Goal: Task Accomplishment & Management: Use online tool/utility

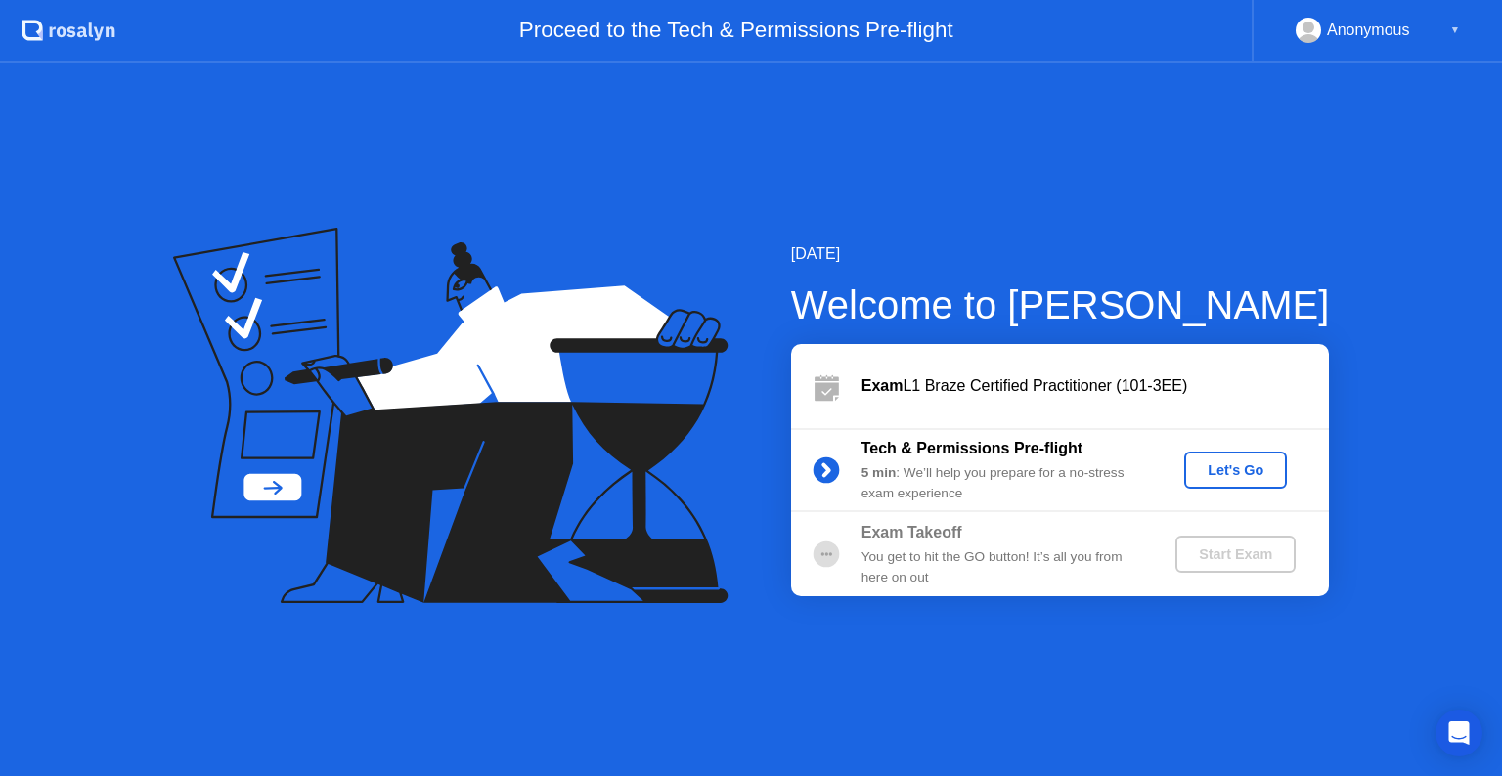
click at [1255, 466] on div "Let's Go" at bounding box center [1235, 471] width 87 height 16
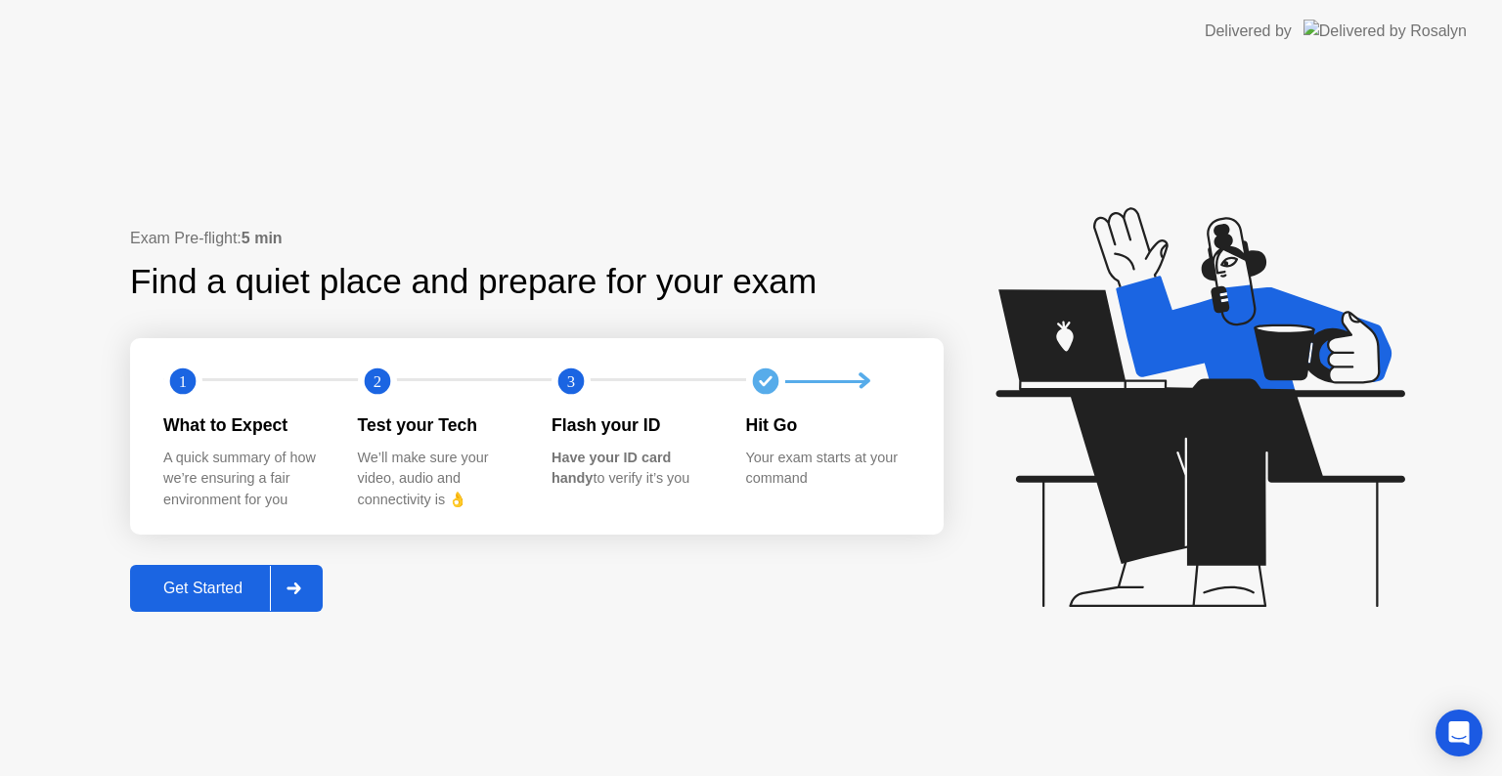
click at [230, 591] on div "Get Started" at bounding box center [203, 589] width 134 height 18
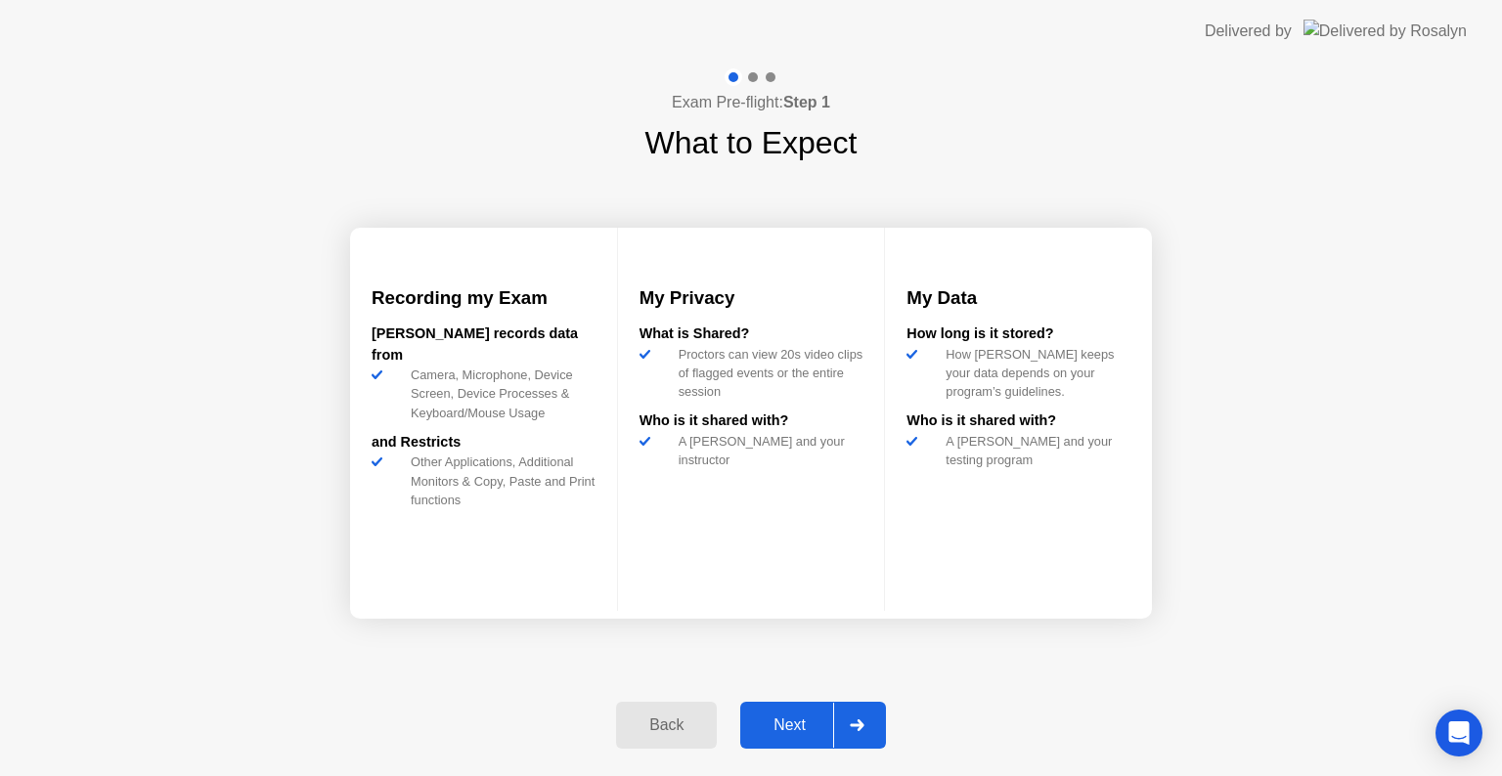
click at [810, 717] on div "Next" at bounding box center [789, 726] width 87 height 18
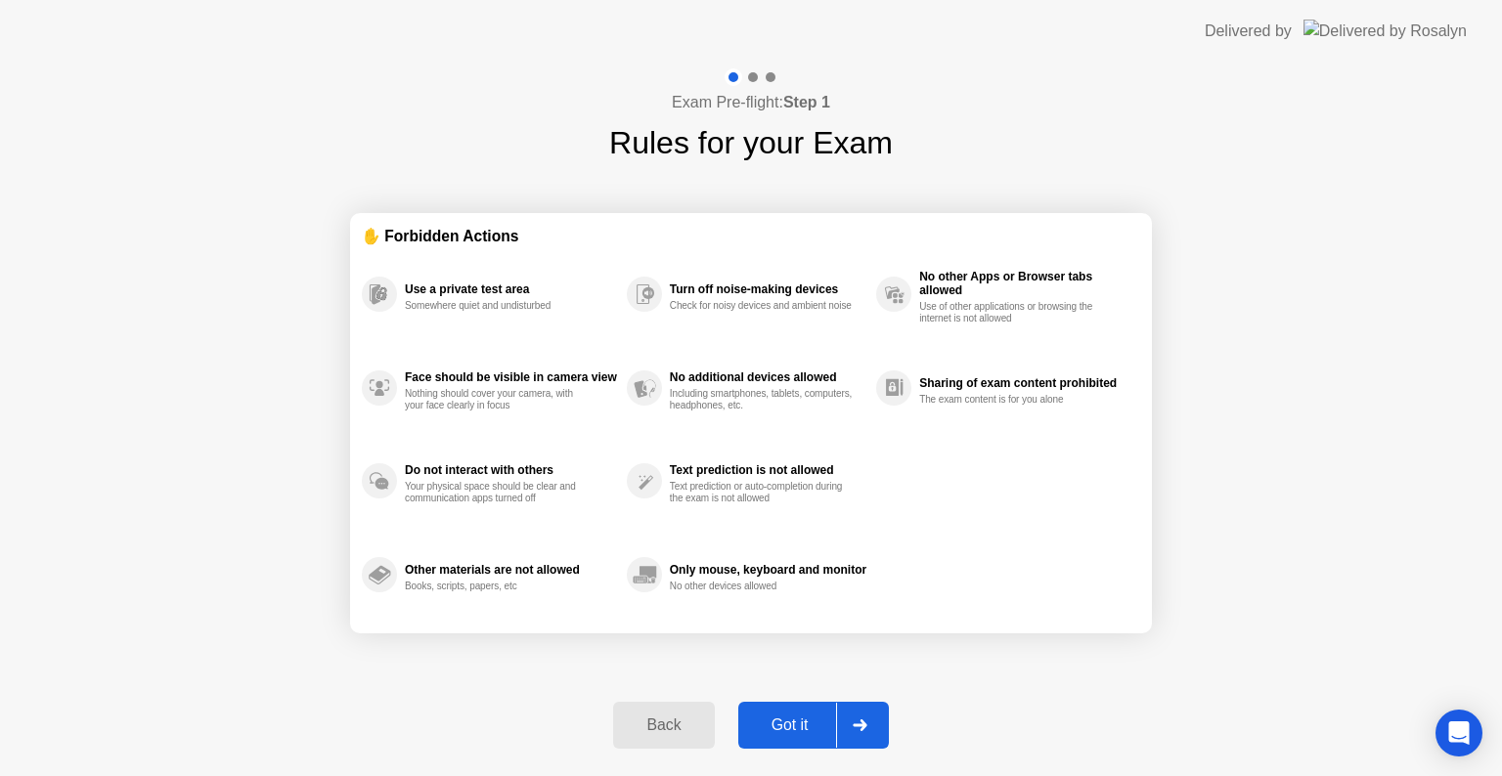
click at [810, 720] on div "Got it" at bounding box center [790, 726] width 92 height 18
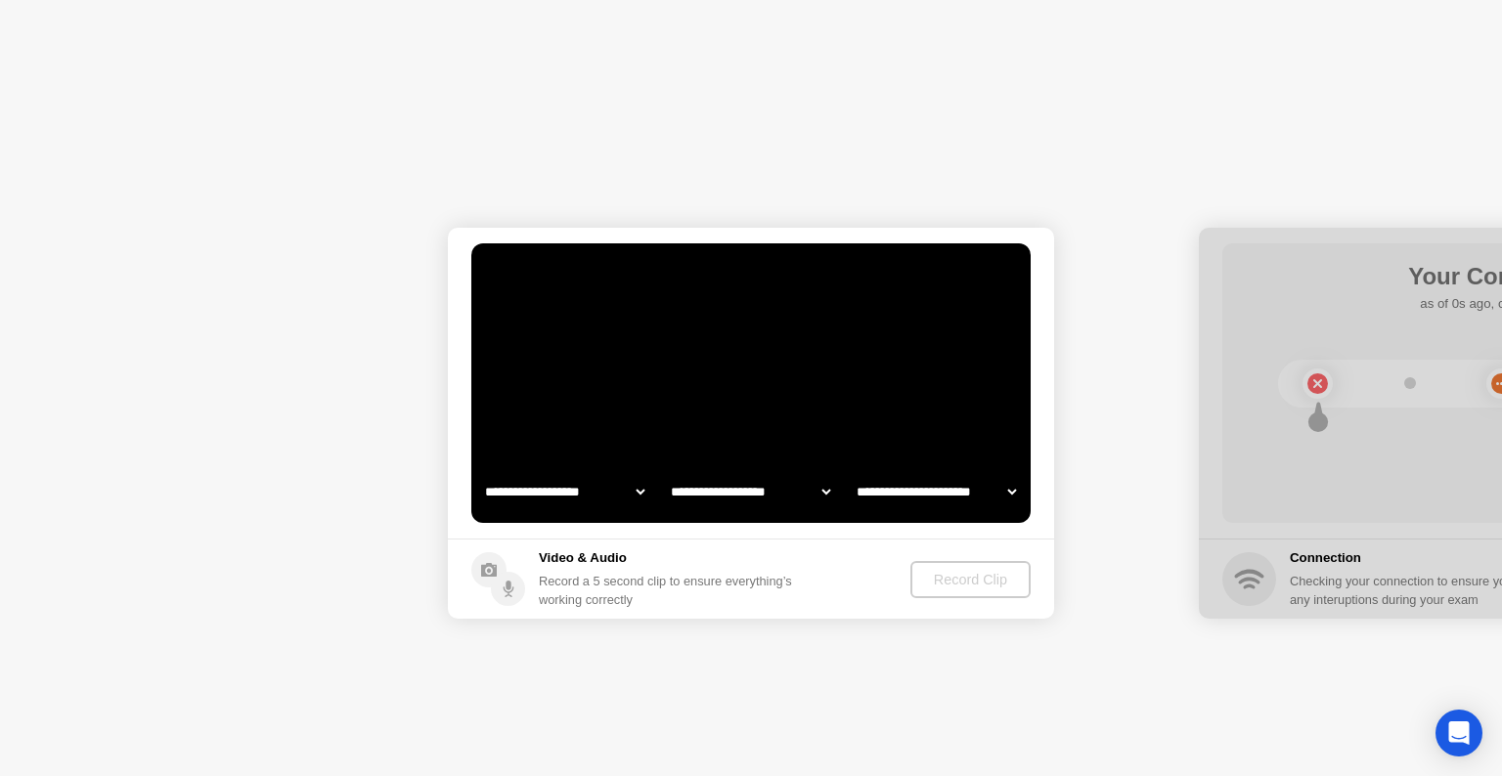
select select "**********"
select select "*******"
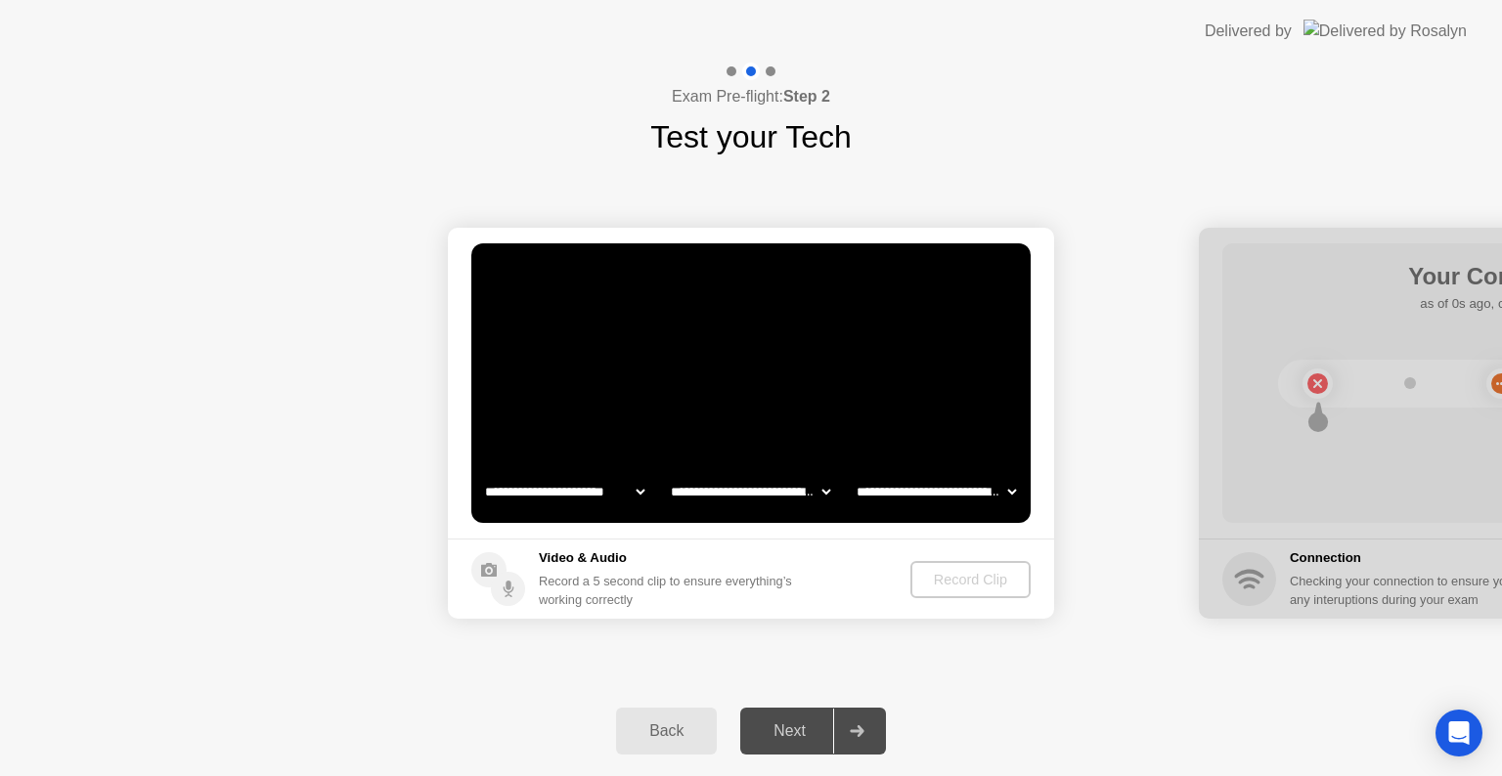
click at [894, 371] on video at bounding box center [750, 383] width 559 height 280
click at [789, 725] on div "Next" at bounding box center [789, 732] width 87 height 18
click at [968, 587] on div "Record Clip" at bounding box center [971, 580] width 105 height 16
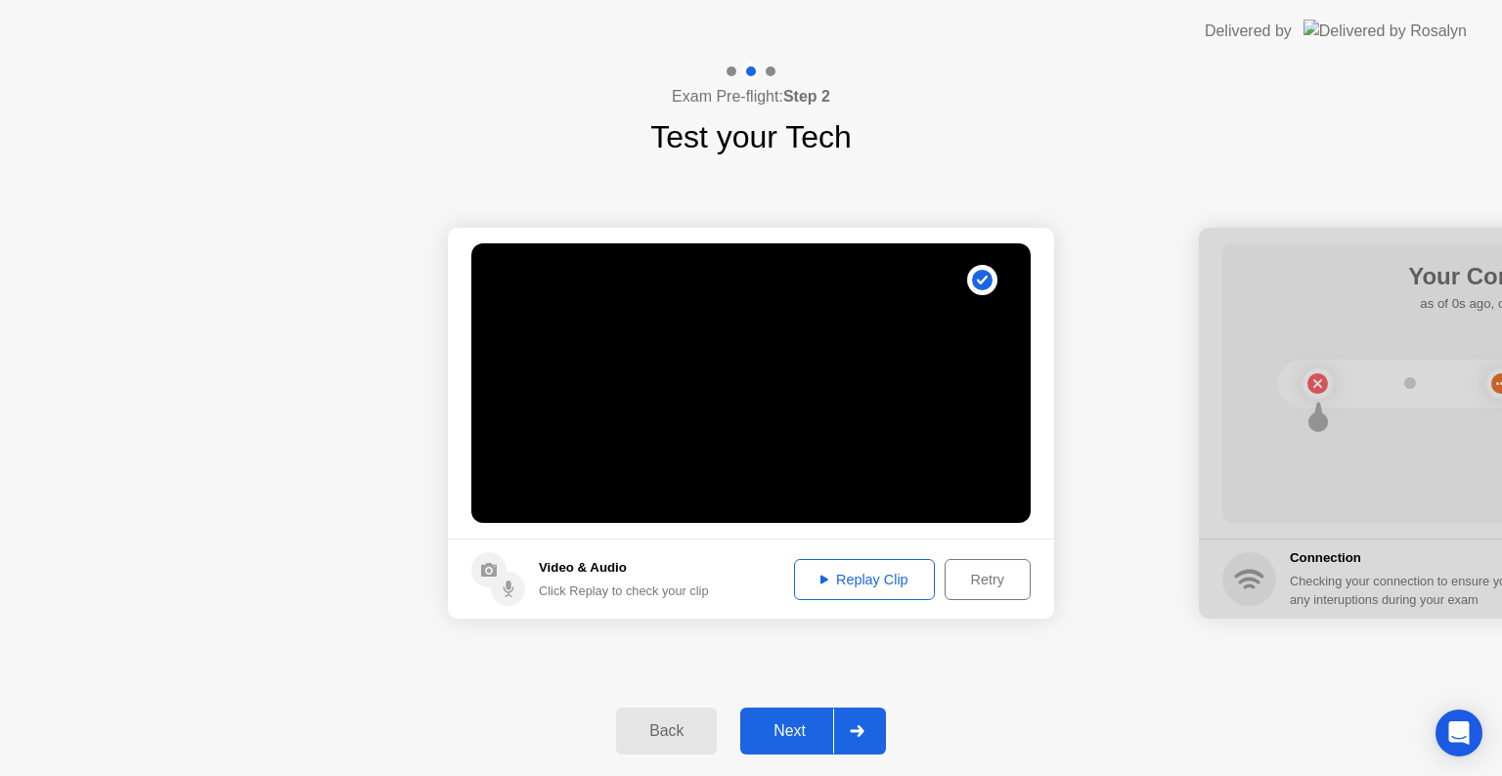
click at [802, 743] on button "Next" at bounding box center [813, 731] width 146 height 47
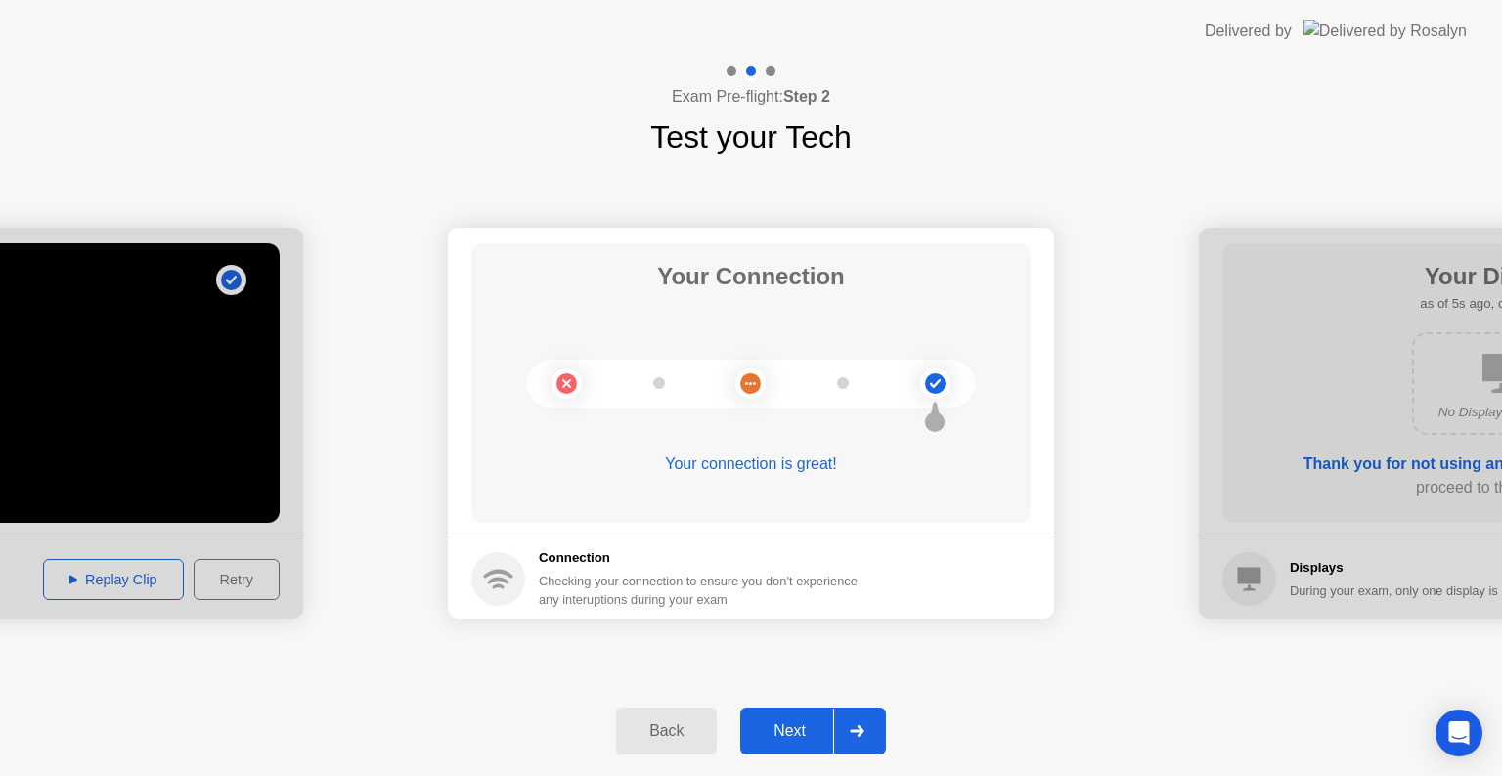
click at [810, 732] on div "Next" at bounding box center [789, 732] width 87 height 18
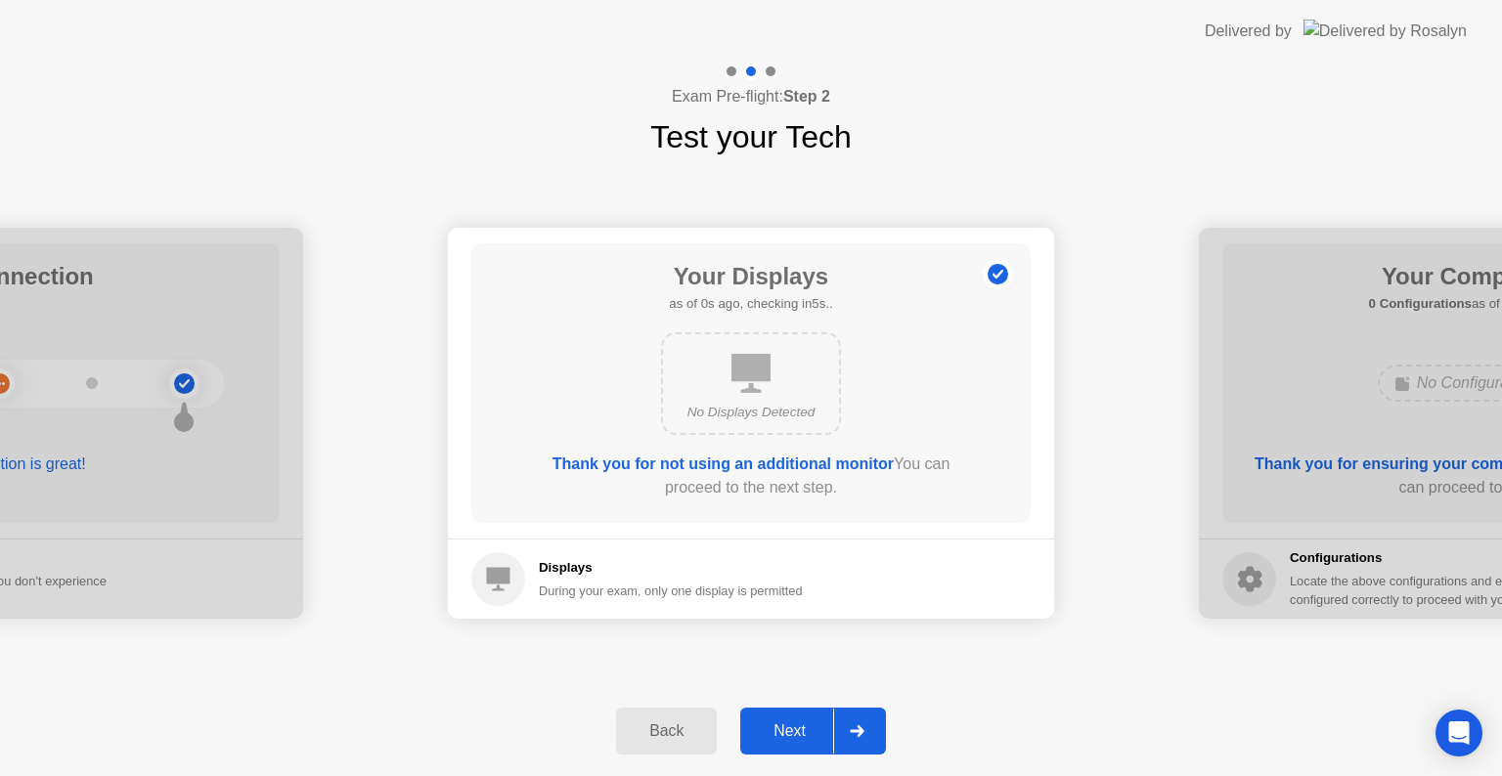
click at [794, 733] on div "Next" at bounding box center [789, 732] width 87 height 18
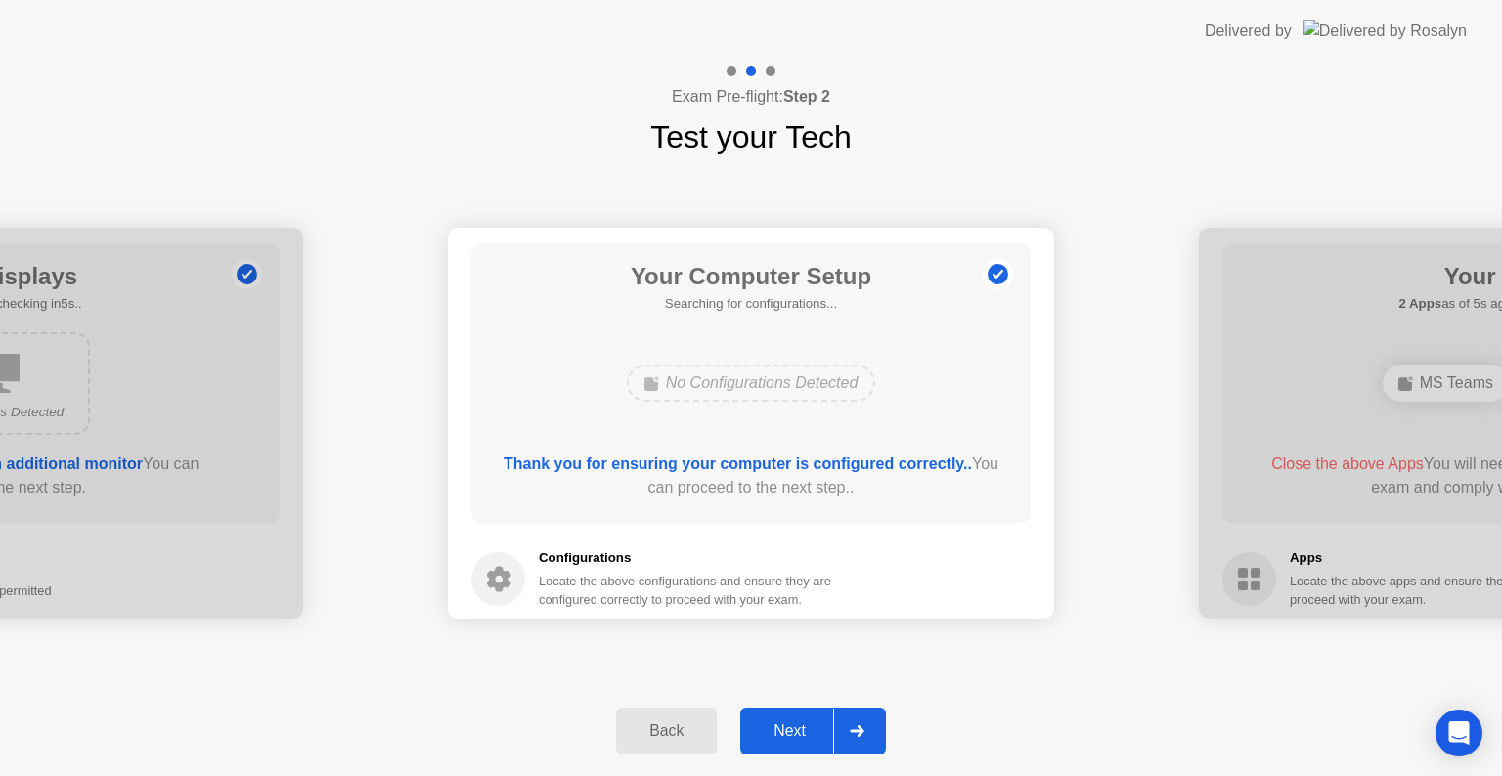
click at [802, 727] on div "Next" at bounding box center [789, 732] width 87 height 18
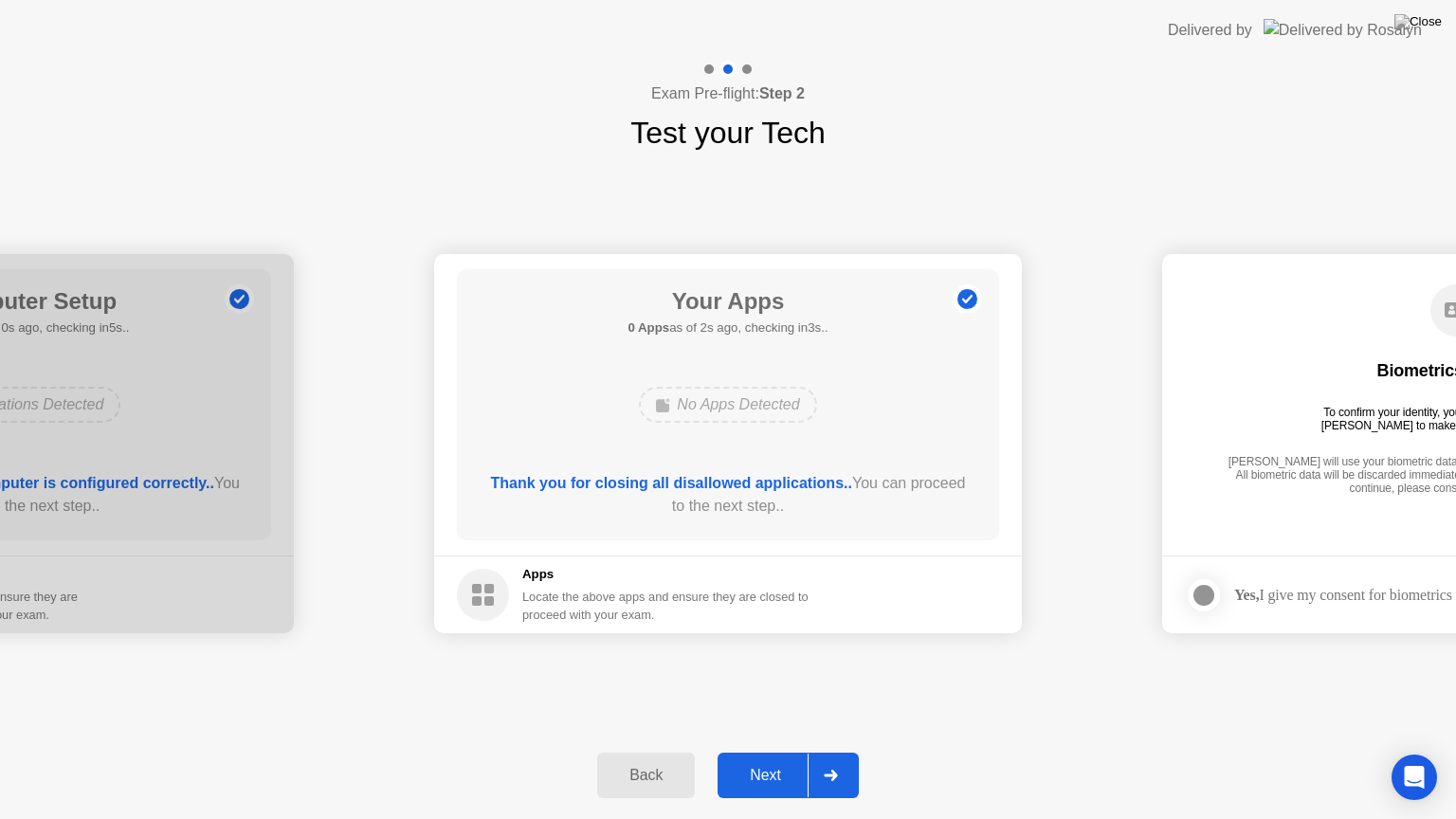
click at [776, 751] on div "Next" at bounding box center [765, 775] width 84 height 17
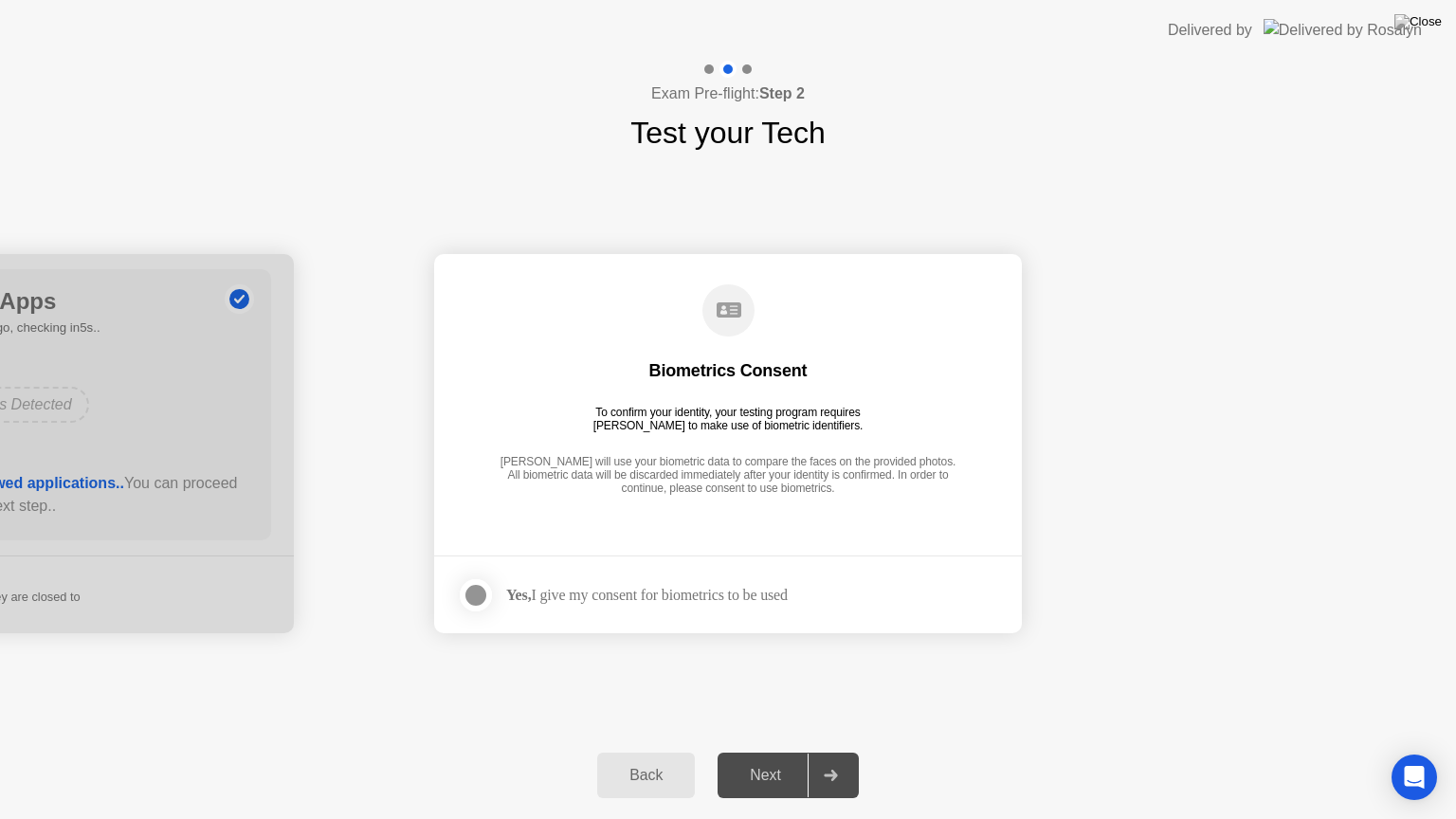
drag, startPoint x: 491, startPoint y: 596, endPoint x: 472, endPoint y: 604, distance: 20.6
click at [472, 604] on label at bounding box center [481, 595] width 49 height 38
click at [765, 751] on div "Next" at bounding box center [765, 775] width 84 height 17
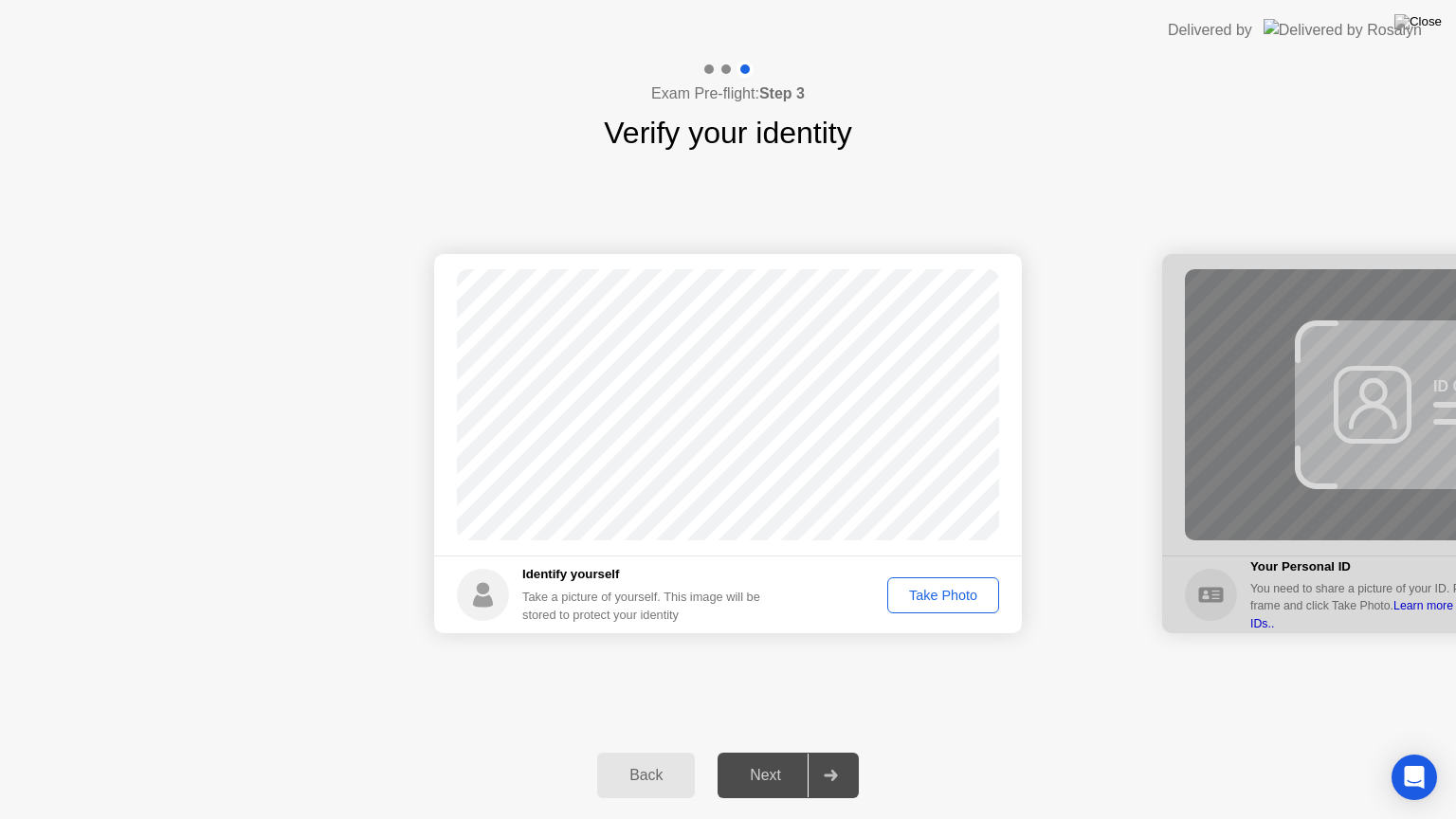
click at [969, 595] on div "Take Photo" at bounding box center [943, 595] width 99 height 16
click at [779, 751] on div "Next" at bounding box center [765, 775] width 84 height 17
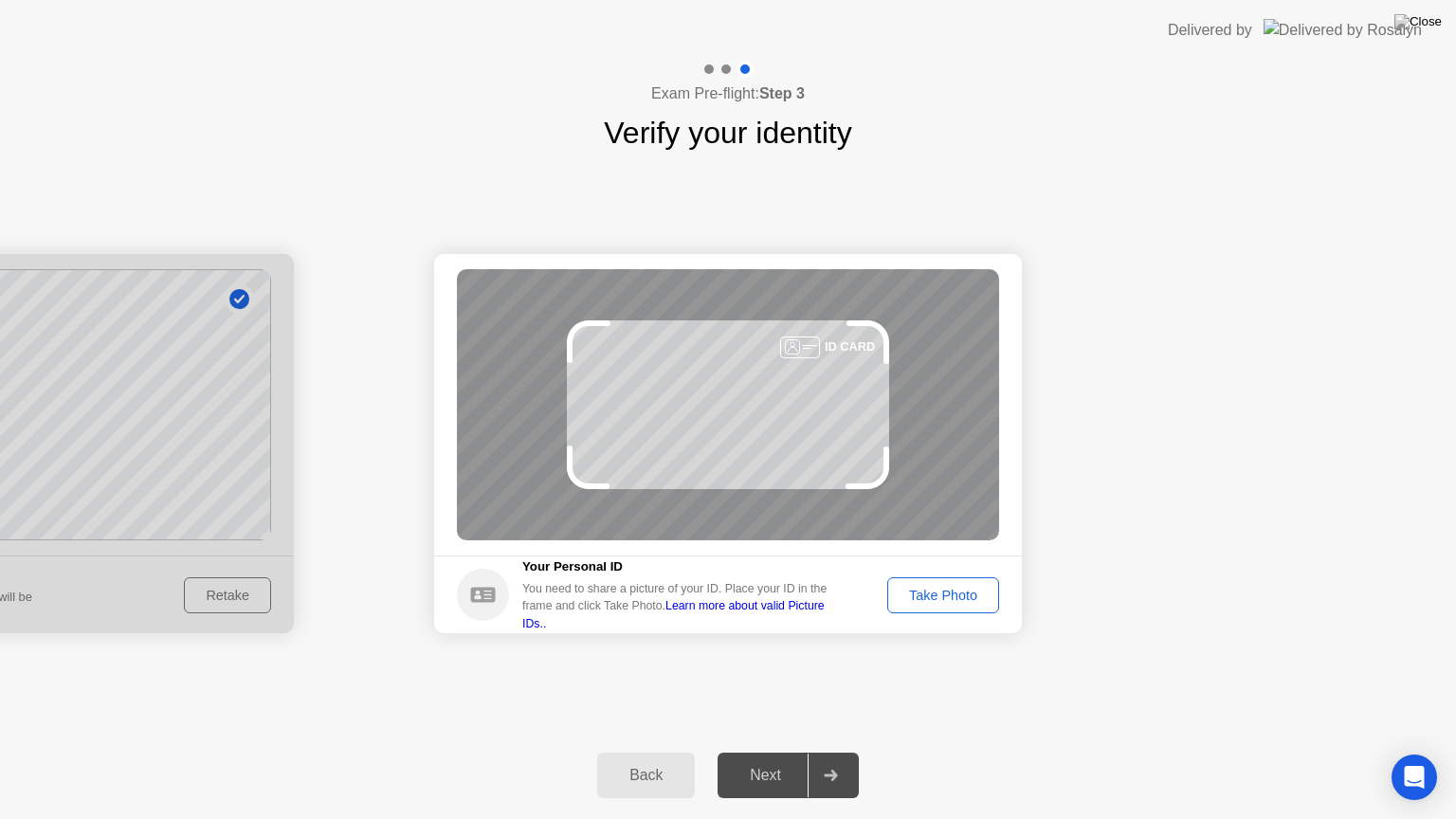
click at [928, 587] on div "Take Photo" at bounding box center [943, 595] width 99 height 16
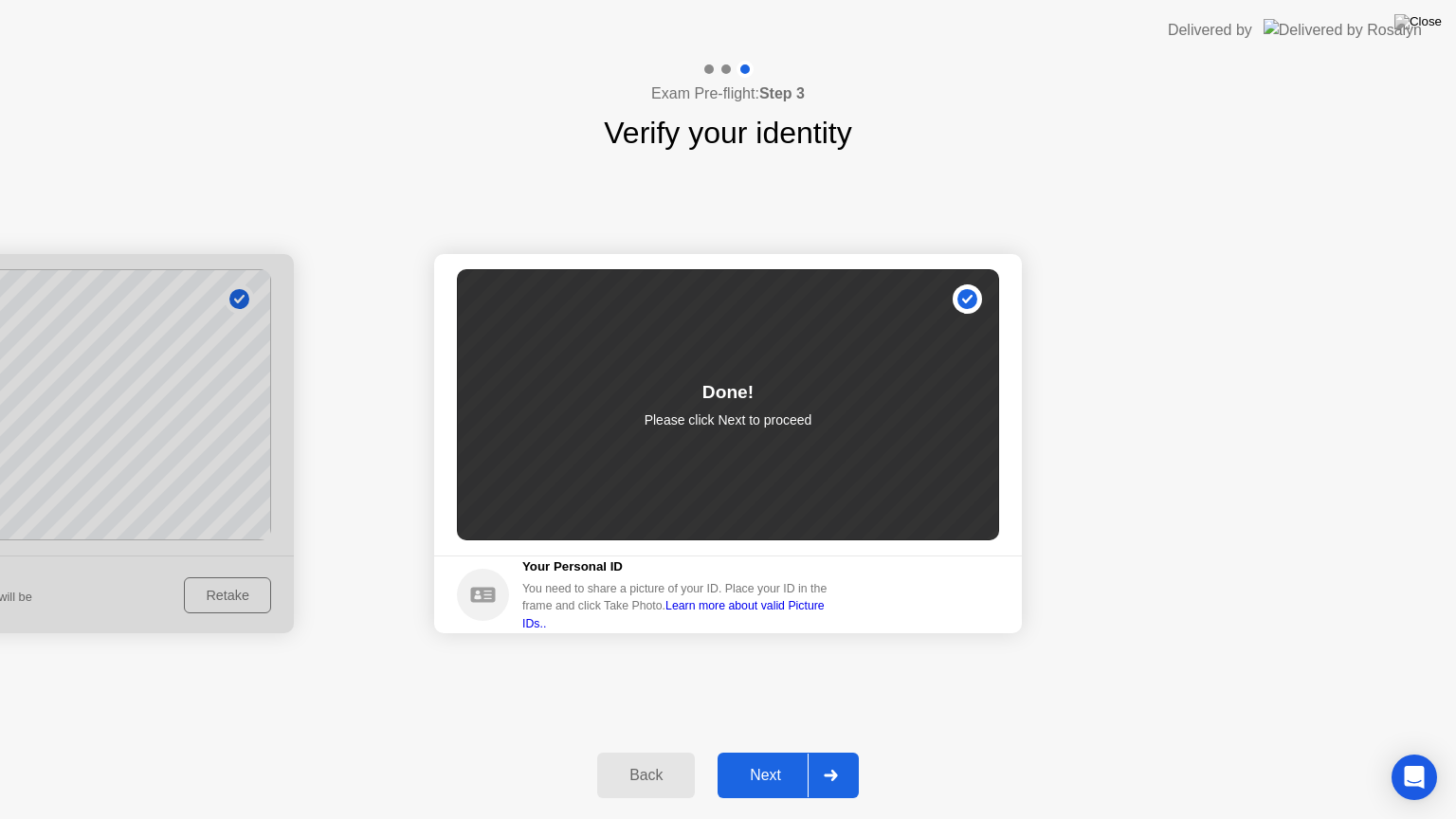
click at [779, 751] on div "Next" at bounding box center [765, 775] width 84 height 17
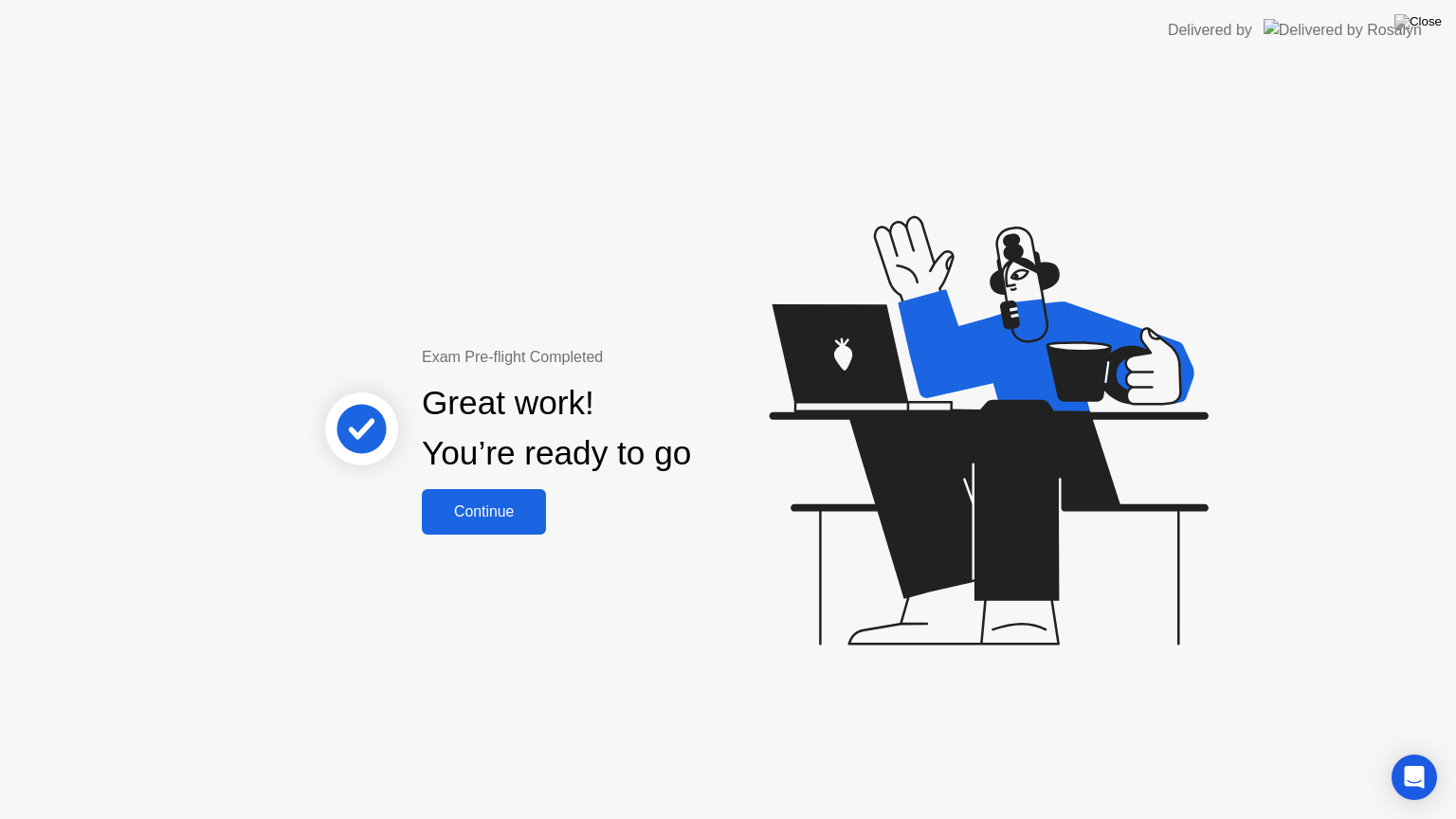
click at [513, 527] on button "Continue" at bounding box center [484, 512] width 124 height 46
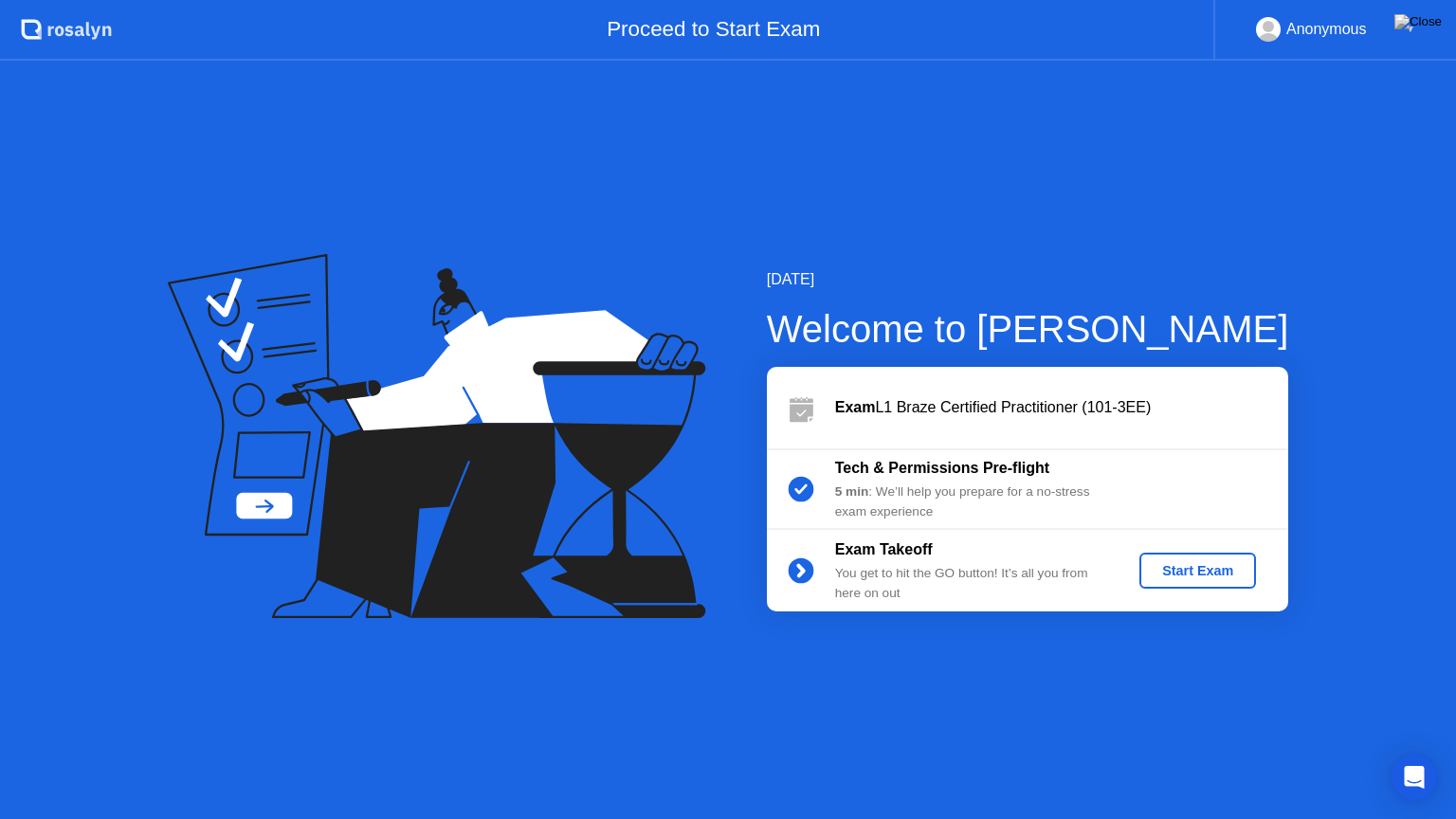
click at [1218, 568] on div "Start Exam" at bounding box center [1197, 571] width 102 height 16
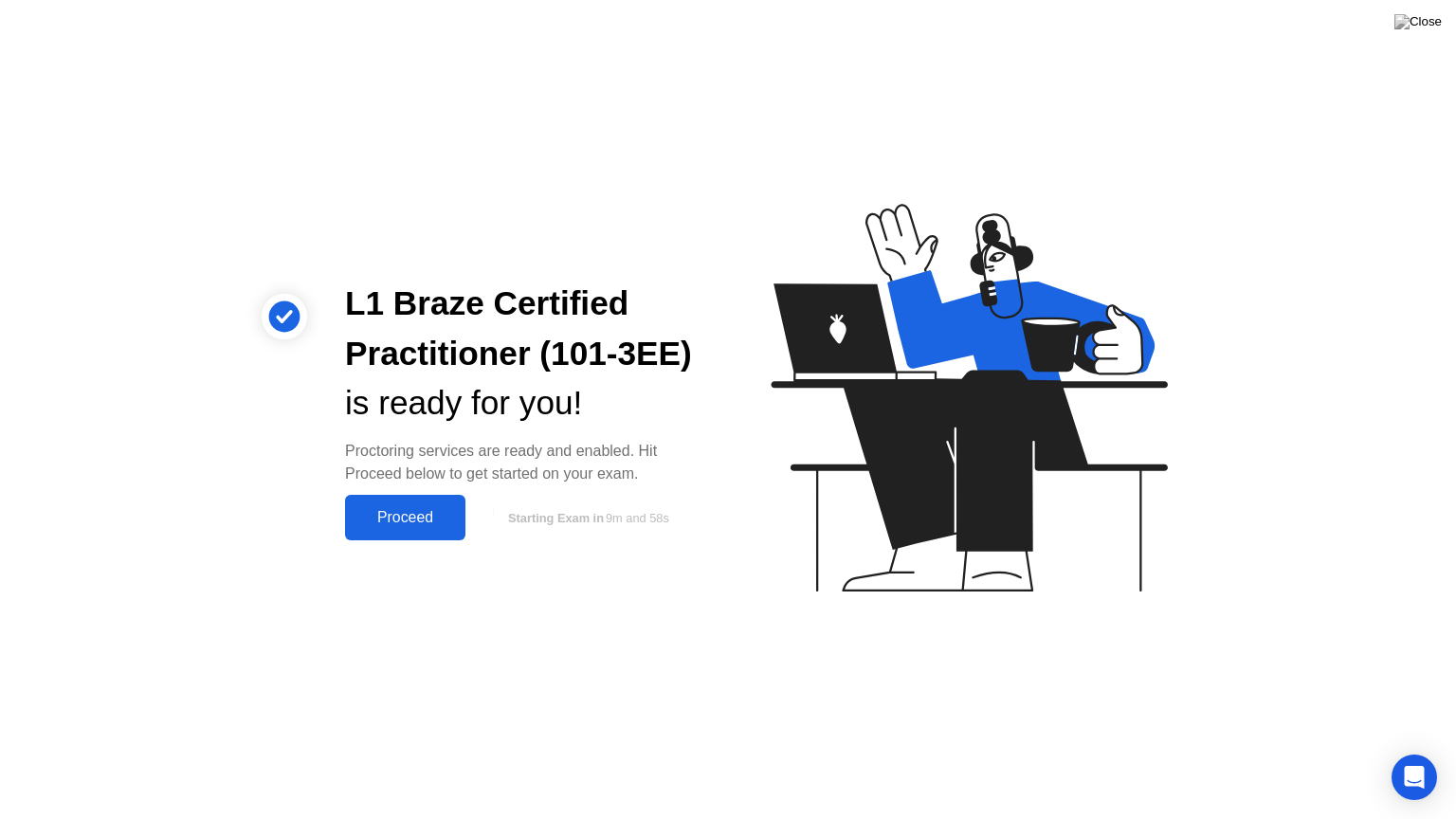
click at [440, 522] on div "Proceed" at bounding box center [405, 518] width 109 height 17
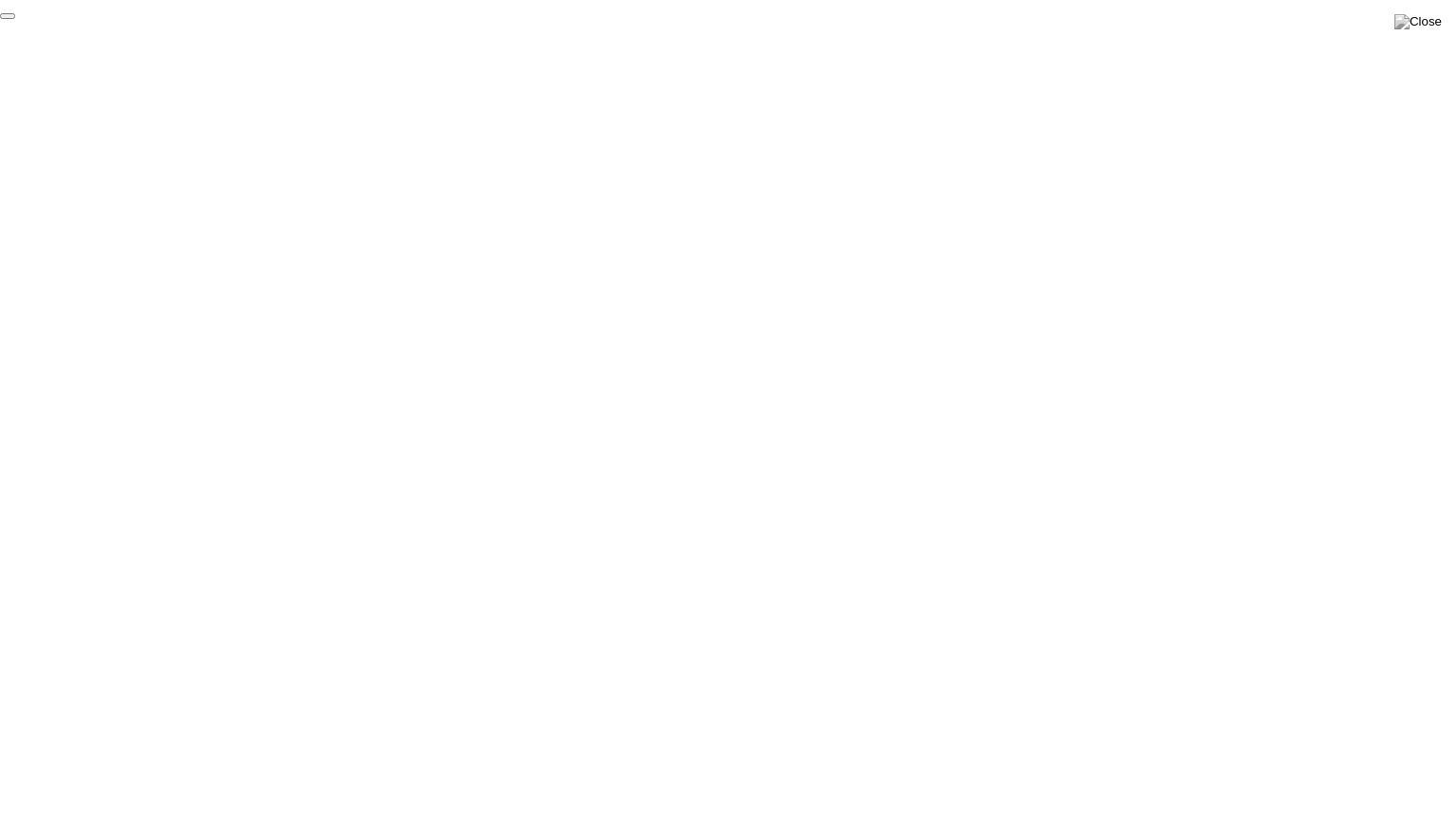
click div "End Proctoring Session"
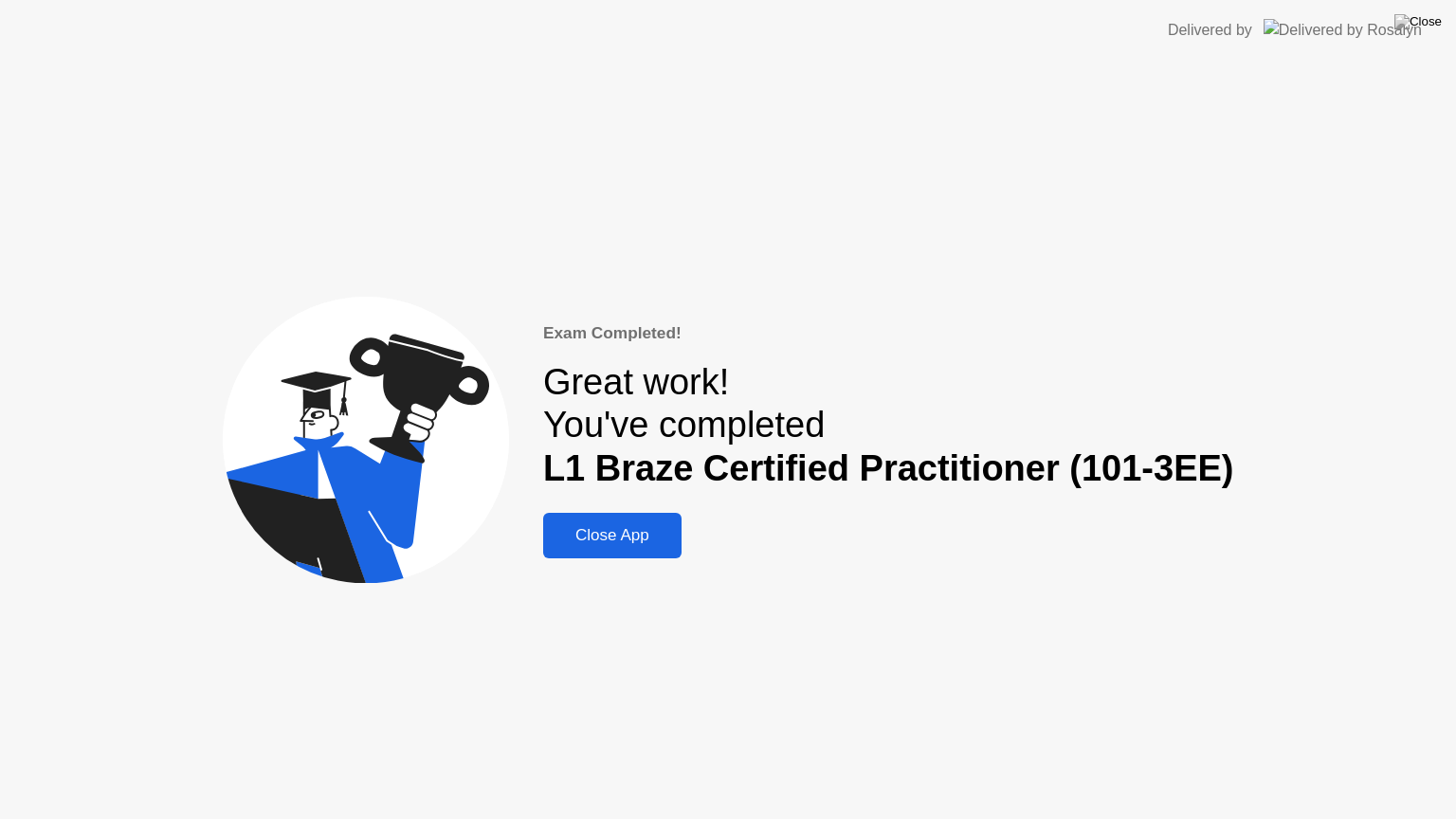
click at [639, 545] on div "Close App" at bounding box center [612, 536] width 127 height 19
